Goal: Book appointment/travel/reservation

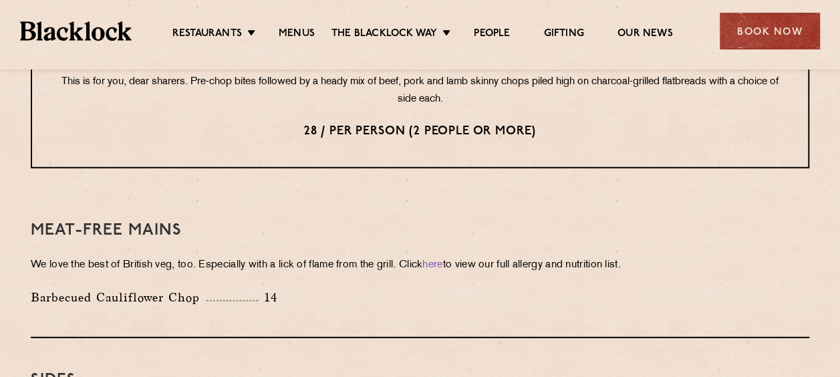
scroll to position [1719, 0]
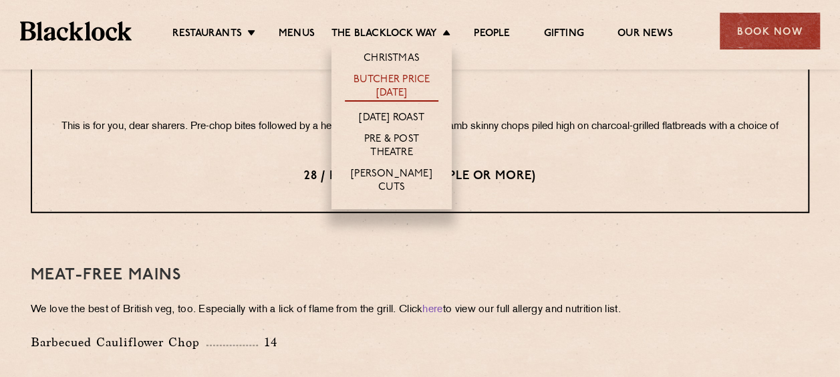
click at [383, 87] on link "Butcher Price [DATE]" at bounding box center [392, 87] width 94 height 28
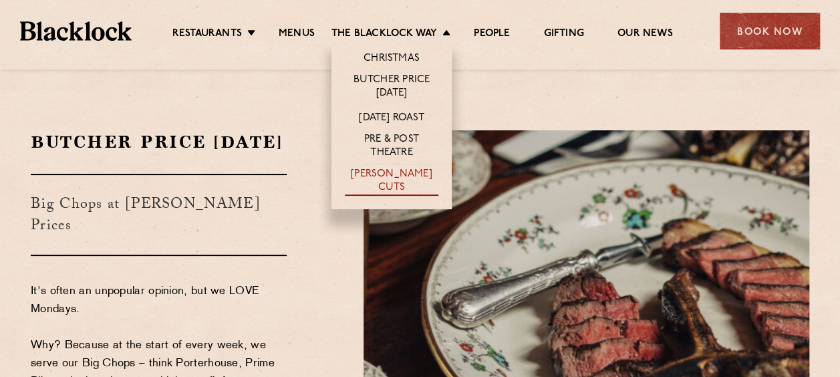
click at [365, 174] on link "[PERSON_NAME] Cuts" at bounding box center [392, 182] width 94 height 28
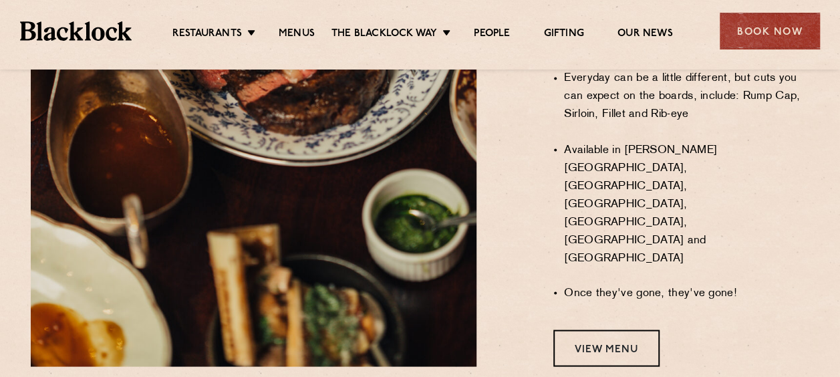
scroll to position [1191, 0]
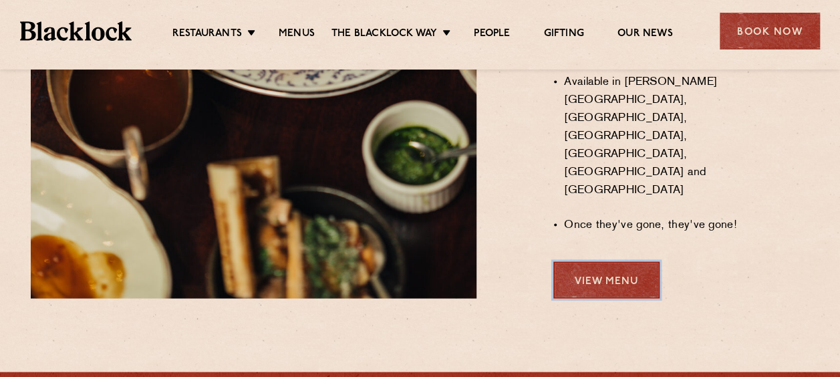
click at [591, 261] on link "View Menu" at bounding box center [606, 279] width 106 height 37
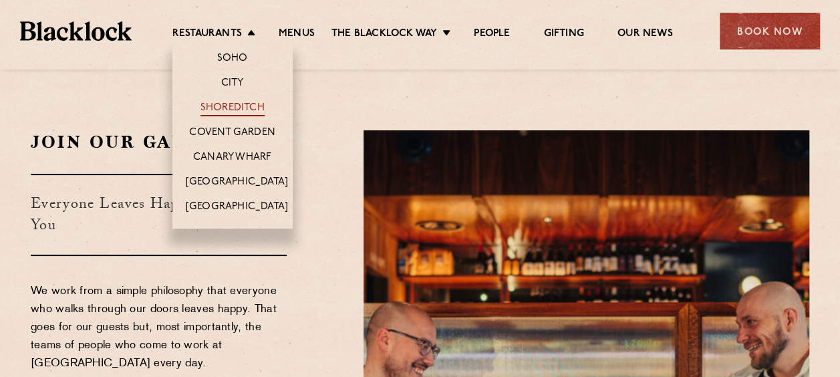
click at [220, 102] on link "Shoreditch" at bounding box center [232, 109] width 64 height 15
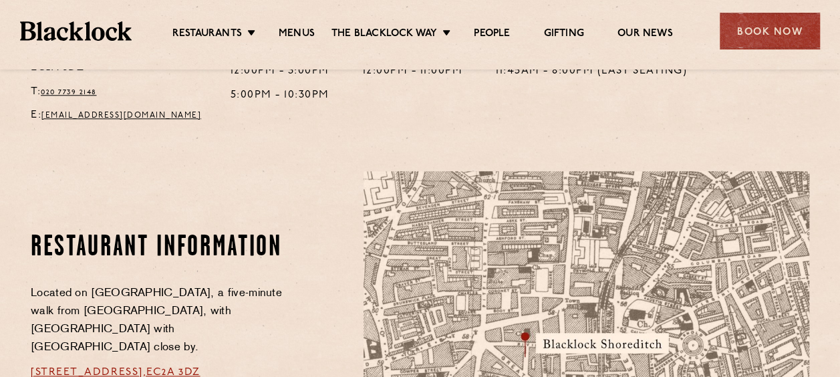
scroll to position [687, 0]
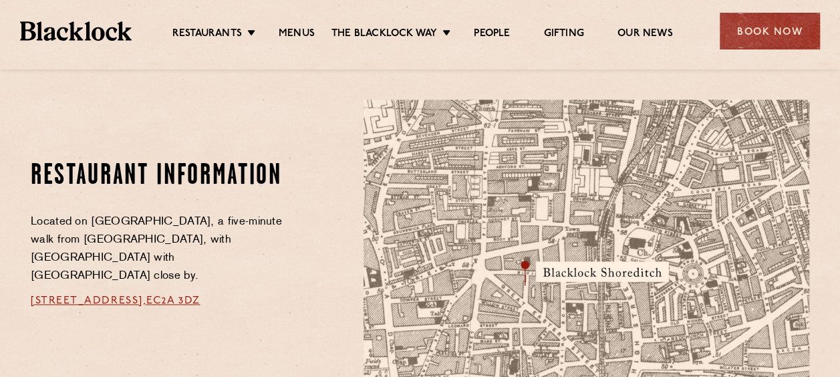
click at [134, 295] on link "[STREET_ADDRESS]," at bounding box center [89, 300] width 116 height 11
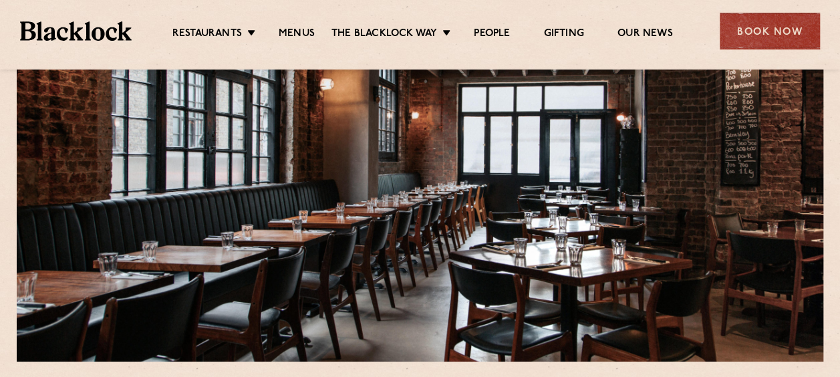
scroll to position [170, 0]
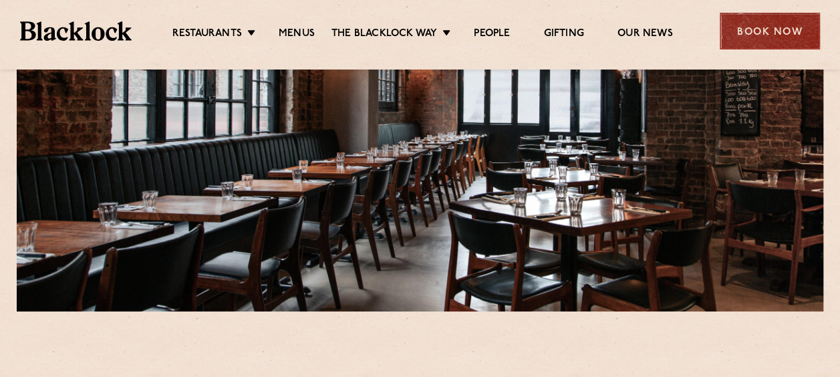
click at [766, 26] on div "Book Now" at bounding box center [770, 31] width 100 height 37
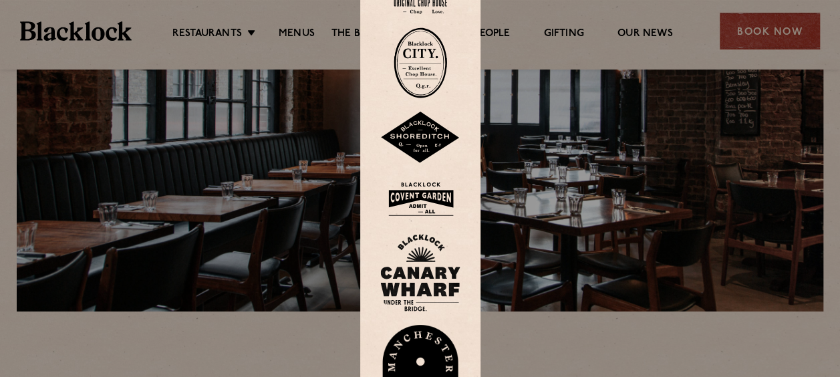
click at [430, 134] on img at bounding box center [420, 138] width 80 height 52
